Goal: Find specific page/section

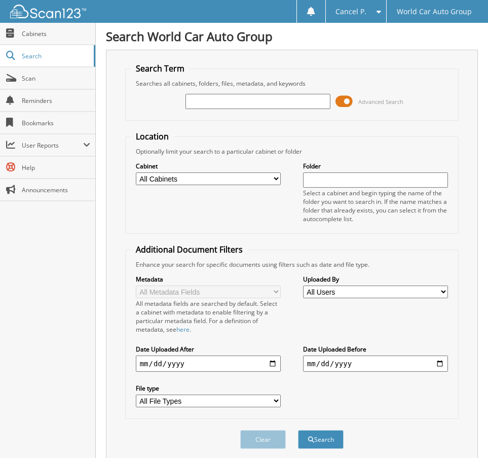
click at [214, 96] on input "text" at bounding box center [258, 101] width 145 height 15
type input "4"
type input "749890"
click at [298, 430] on button "Search" at bounding box center [321, 439] width 46 height 19
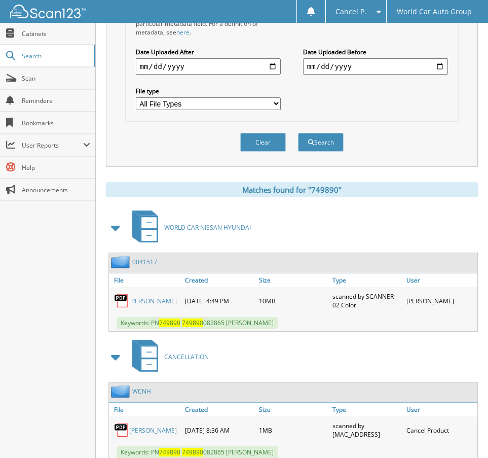
scroll to position [331, 0]
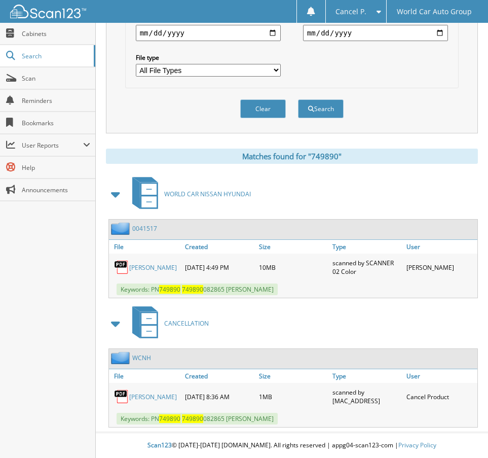
click at [145, 393] on link "[PERSON_NAME]" at bounding box center [153, 397] width 48 height 9
